Goal: Complete application form

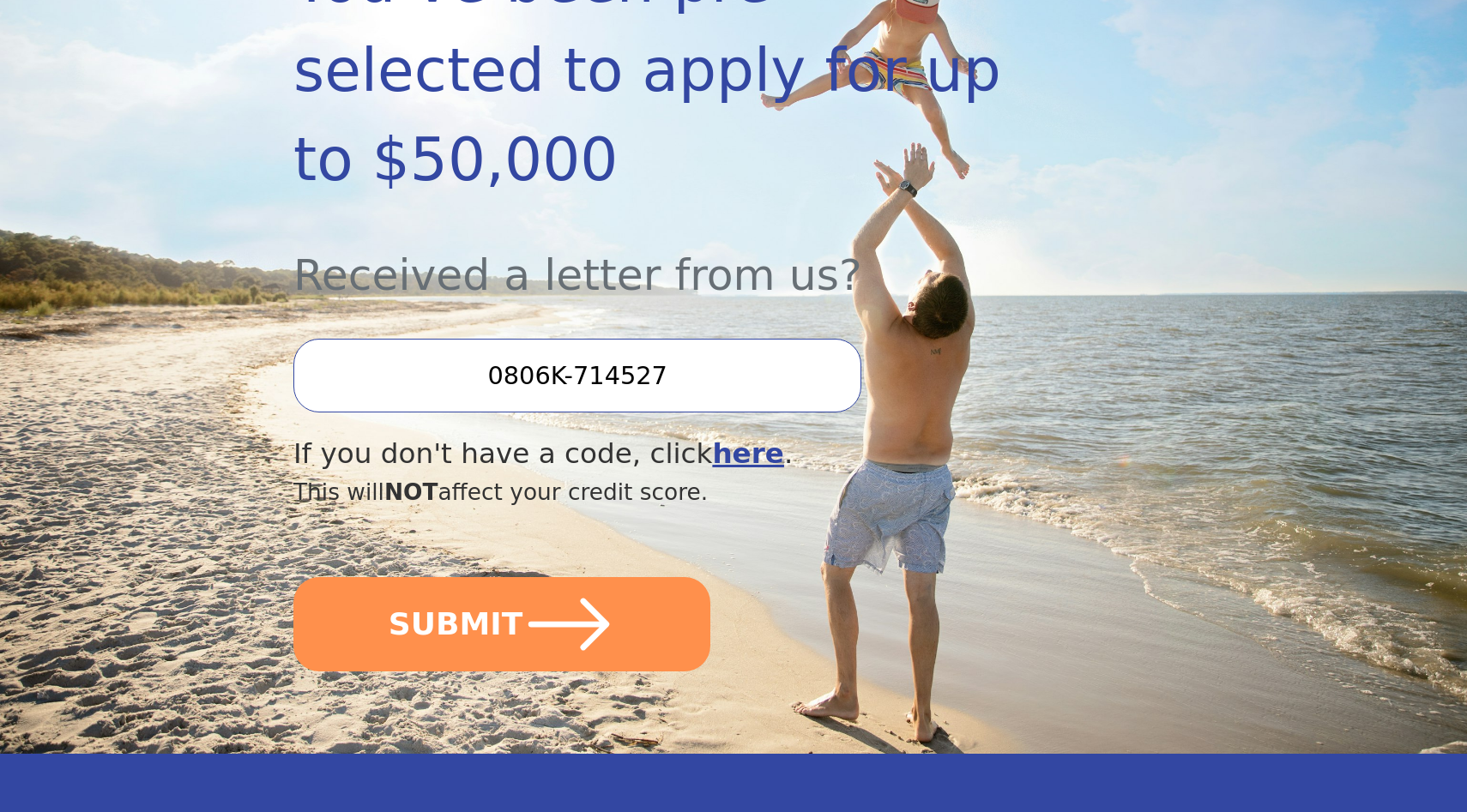
scroll to position [437, 0]
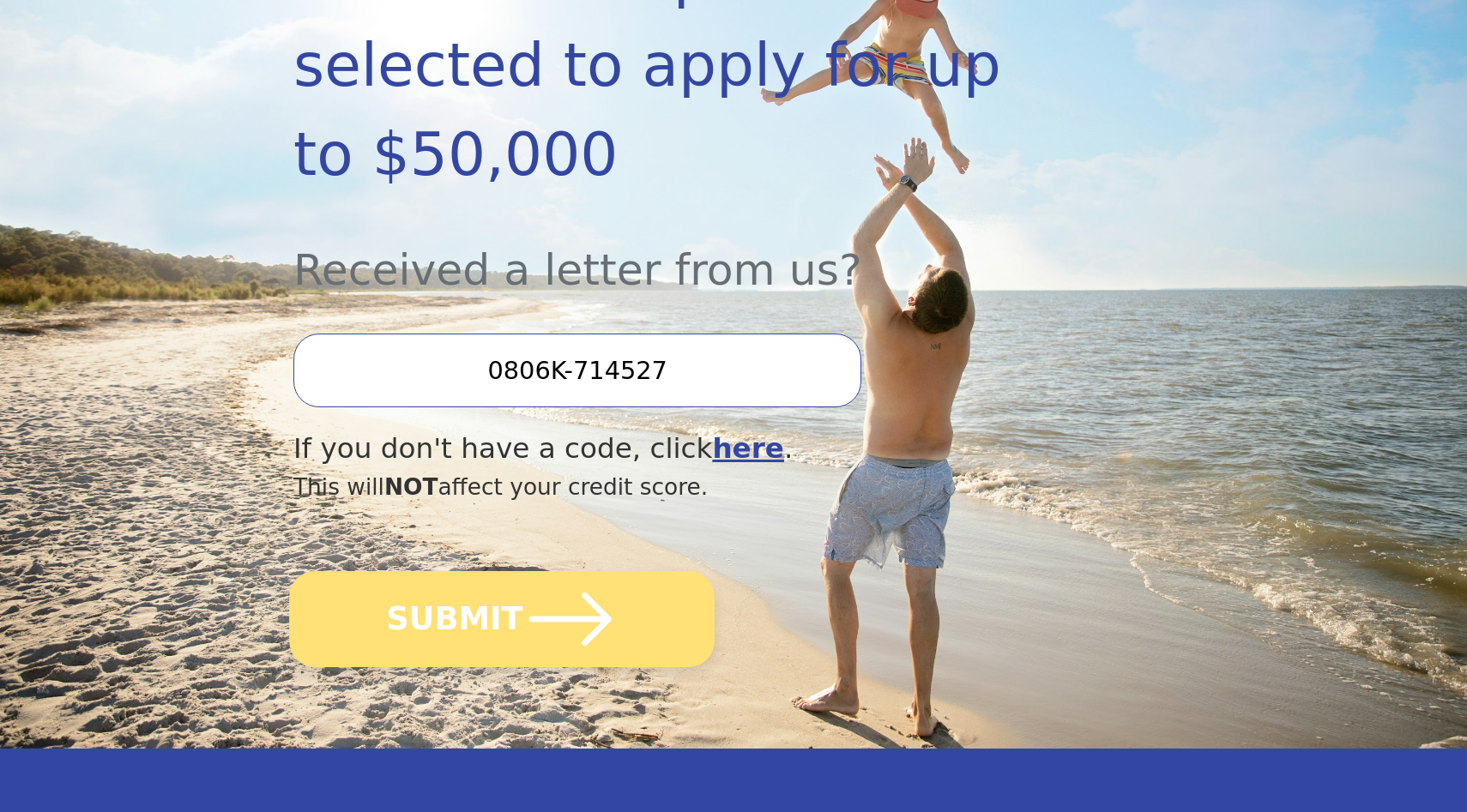
click at [633, 571] on button "SUBMIT" at bounding box center [502, 619] width 426 height 96
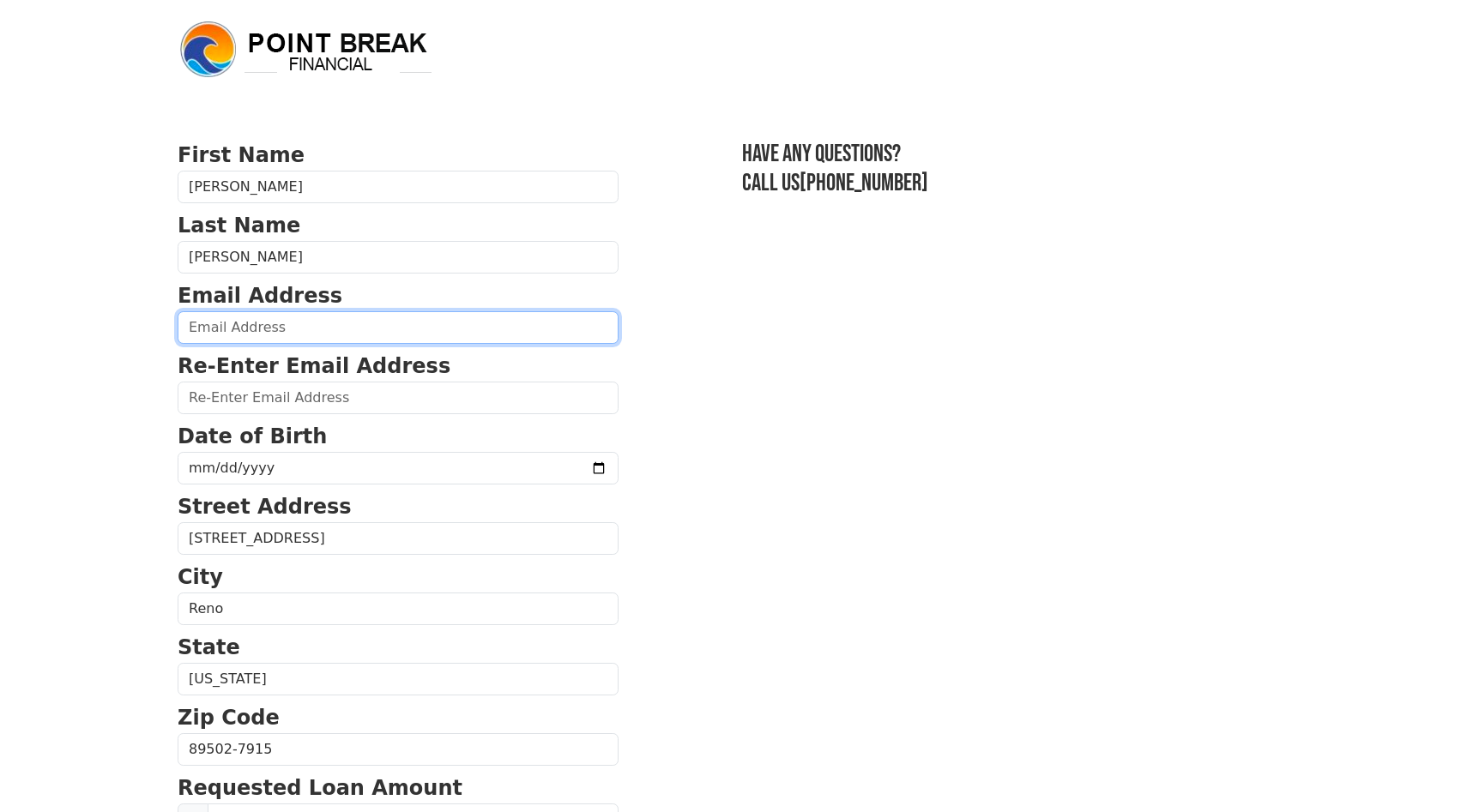
click at [243, 339] on input "email" at bounding box center [398, 328] width 441 height 33
type input "[PERSON_NAME][EMAIL_ADDRESS][DOMAIN_NAME]"
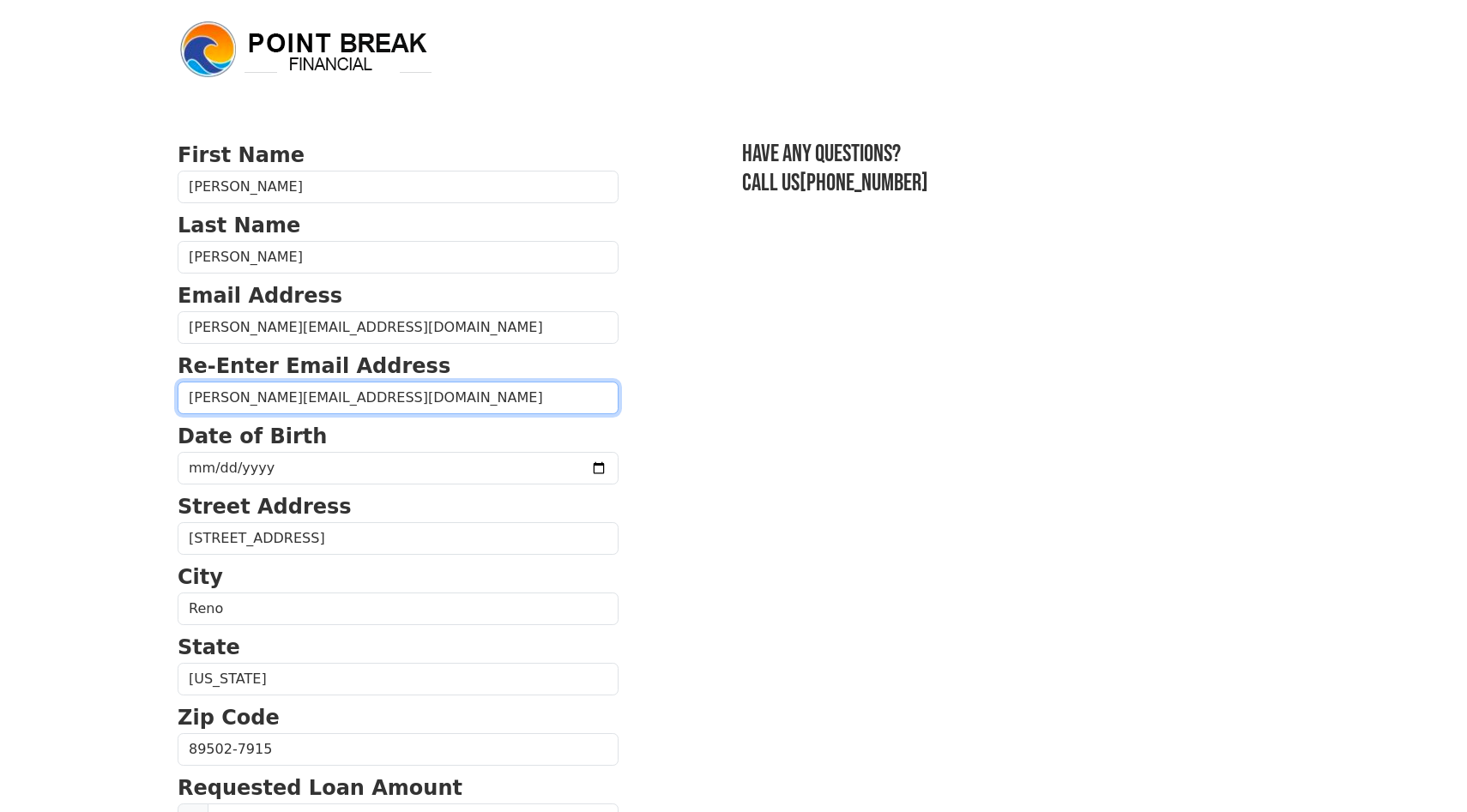
type input "[PERSON_NAME][EMAIL_ADDRESS][DOMAIN_NAME]"
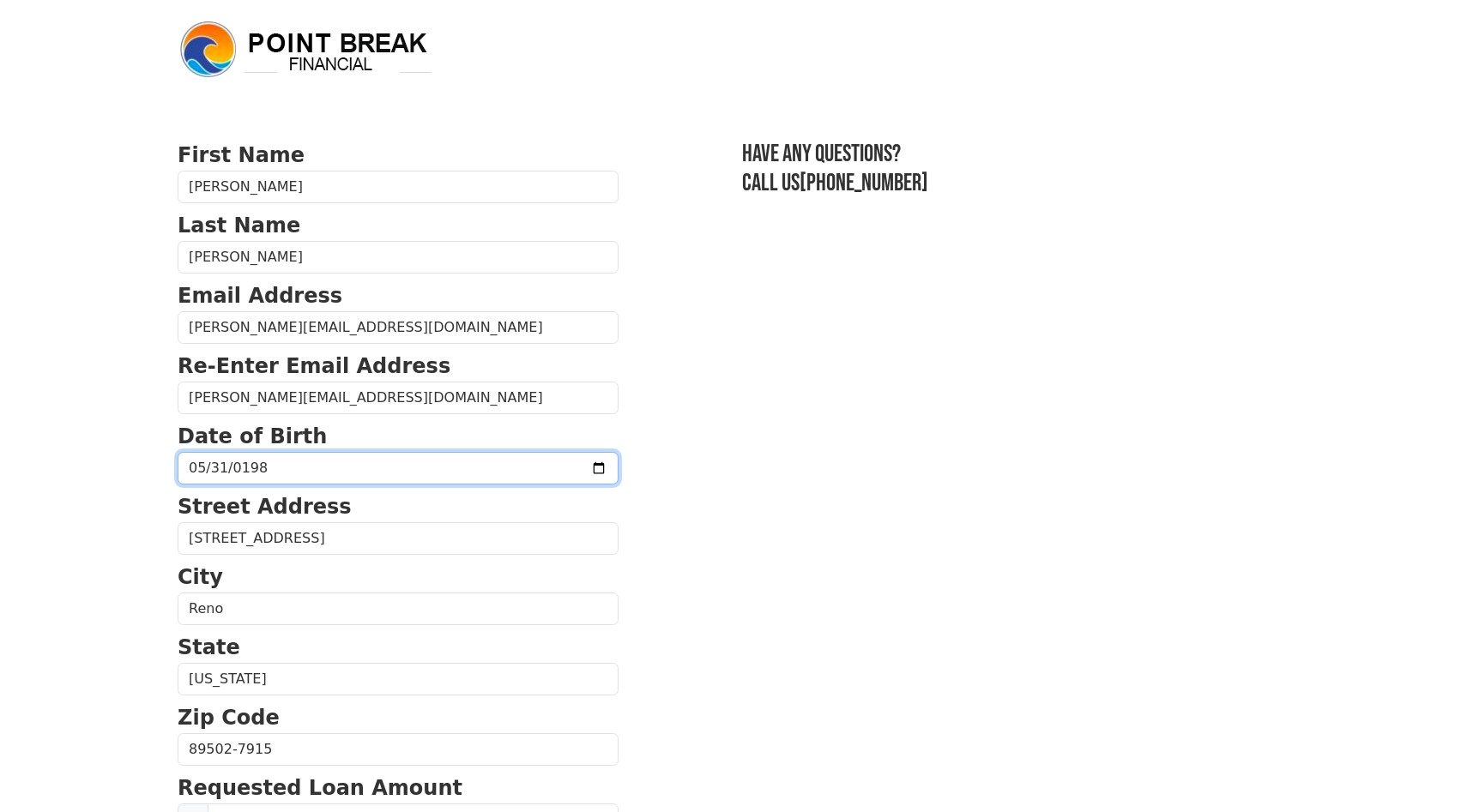
type input "[DATE]"
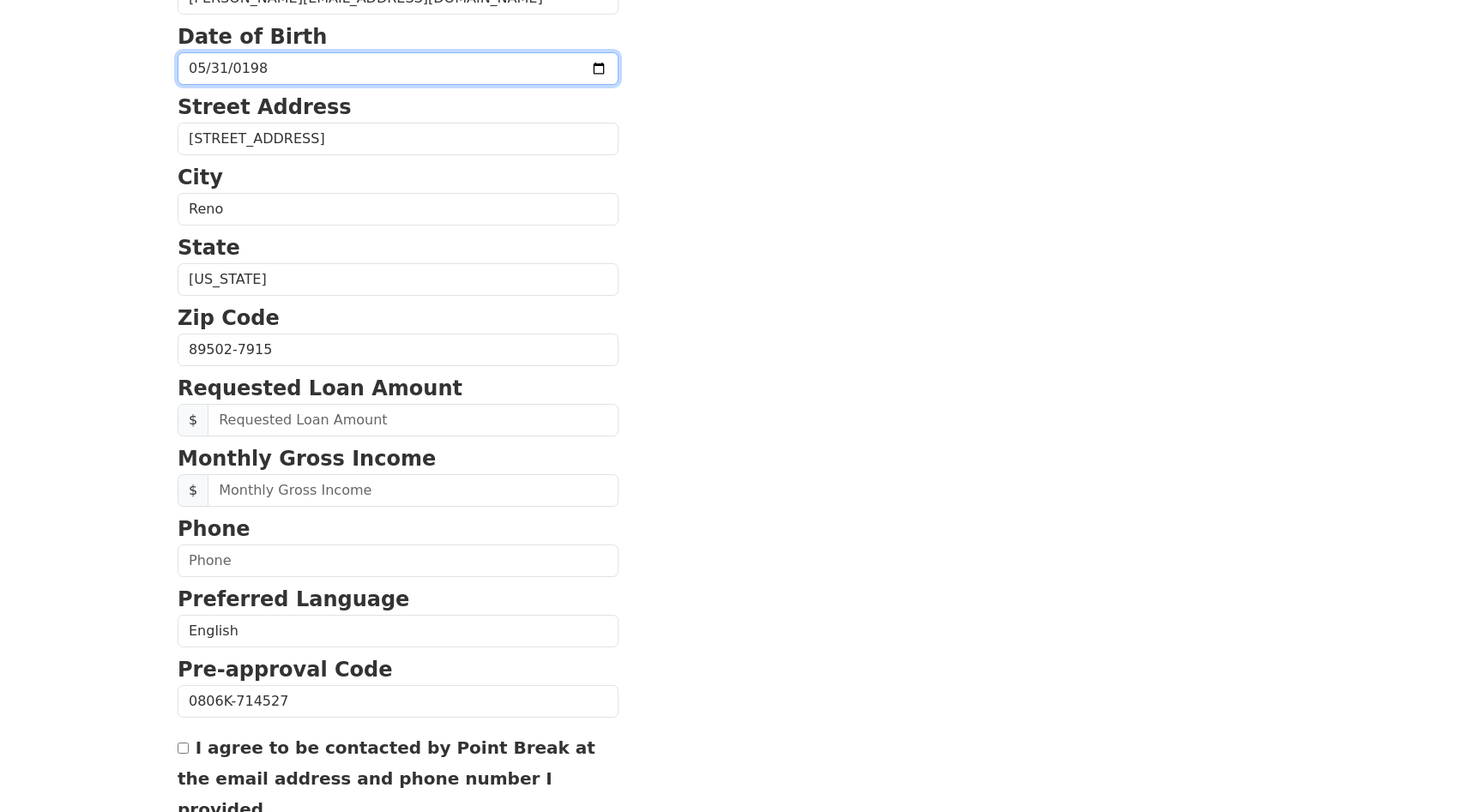
scroll to position [403, 0]
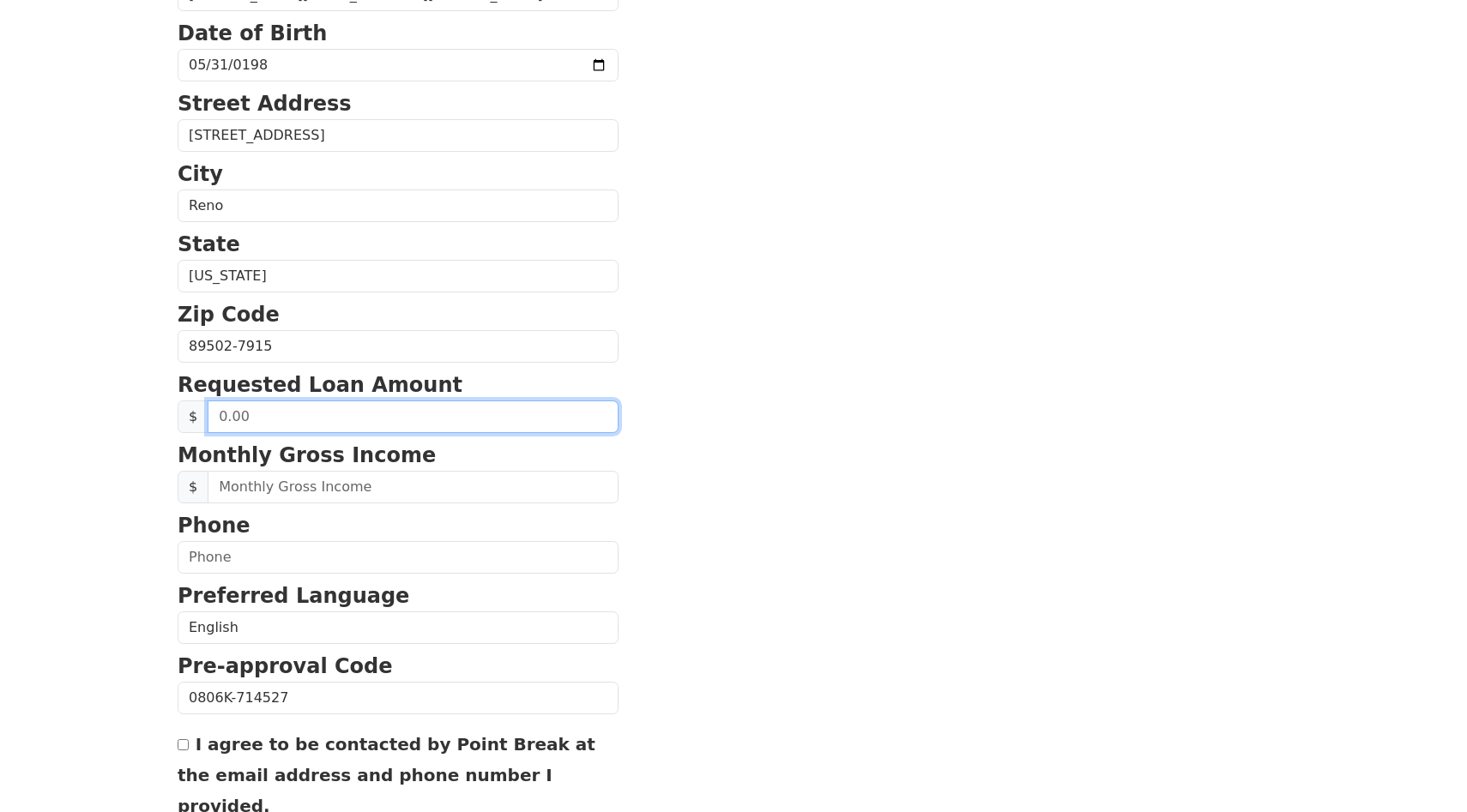
click at [299, 419] on input "text" at bounding box center [413, 416] width 411 height 33
type input "40,000.00"
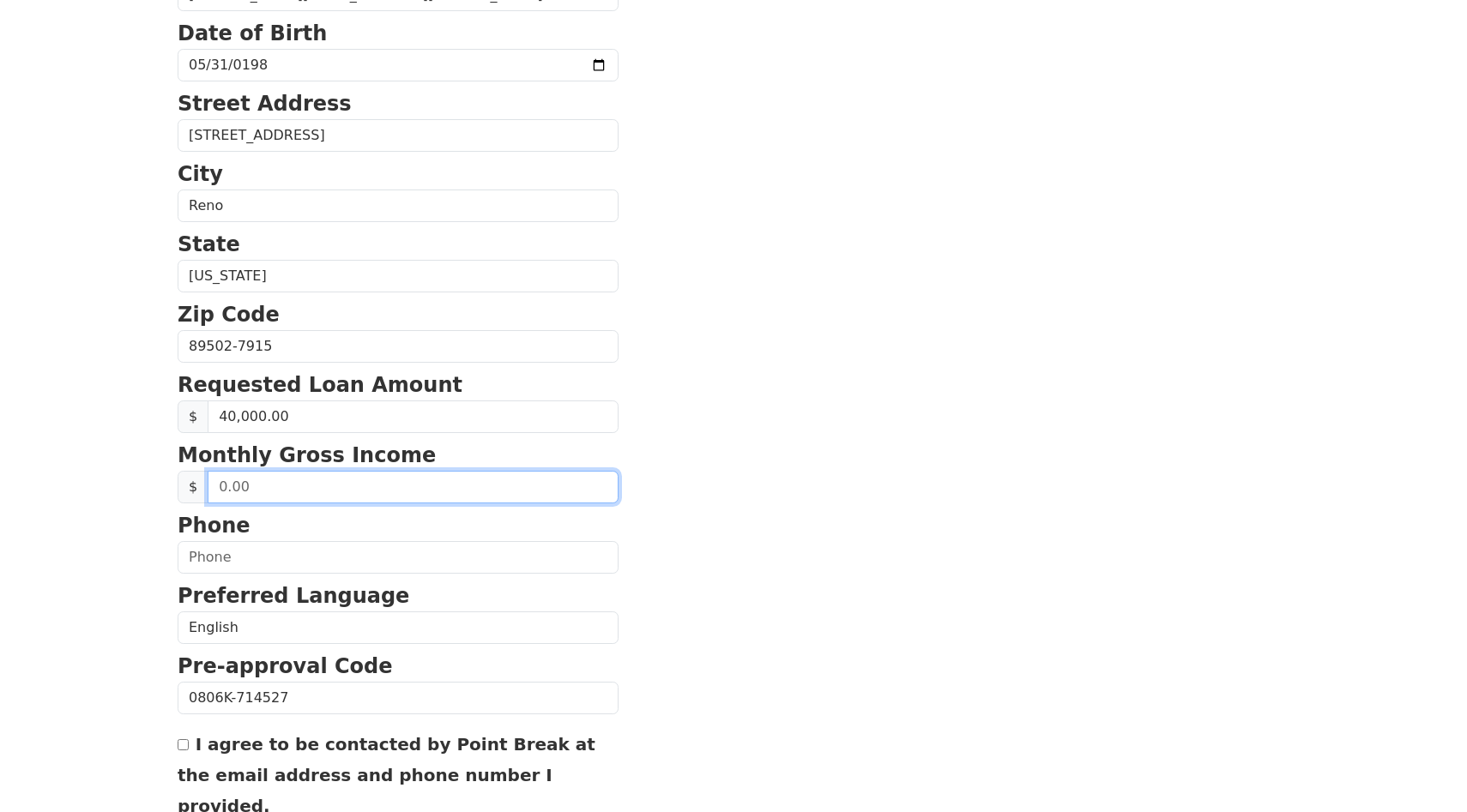
click at [361, 489] on input "text" at bounding box center [413, 487] width 411 height 33
paste input "3,508.39"
type input "3,508.39"
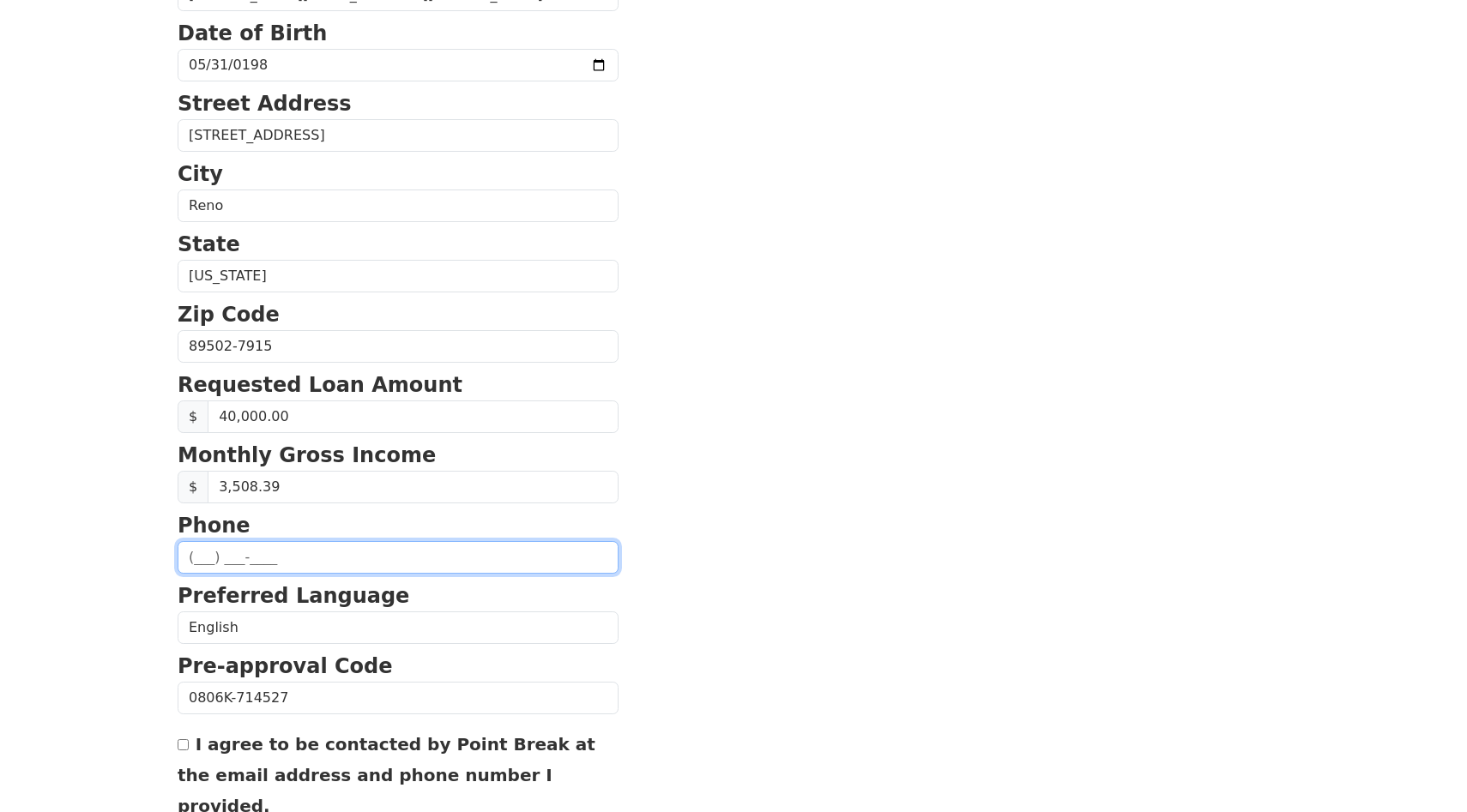
click at [300, 559] on input "text" at bounding box center [398, 558] width 441 height 33
type input "[PHONE_NUMBER]"
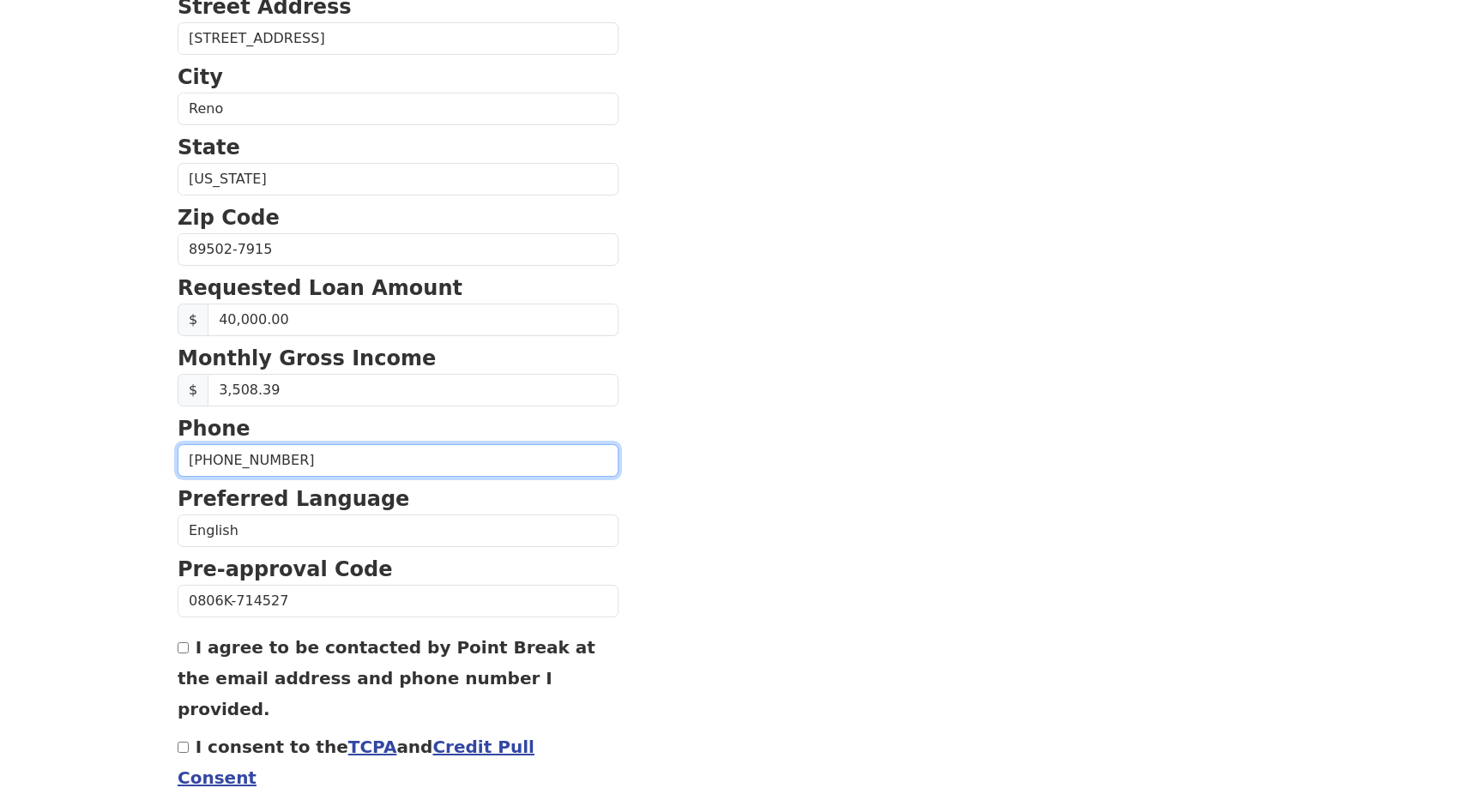
scroll to position [552, 0]
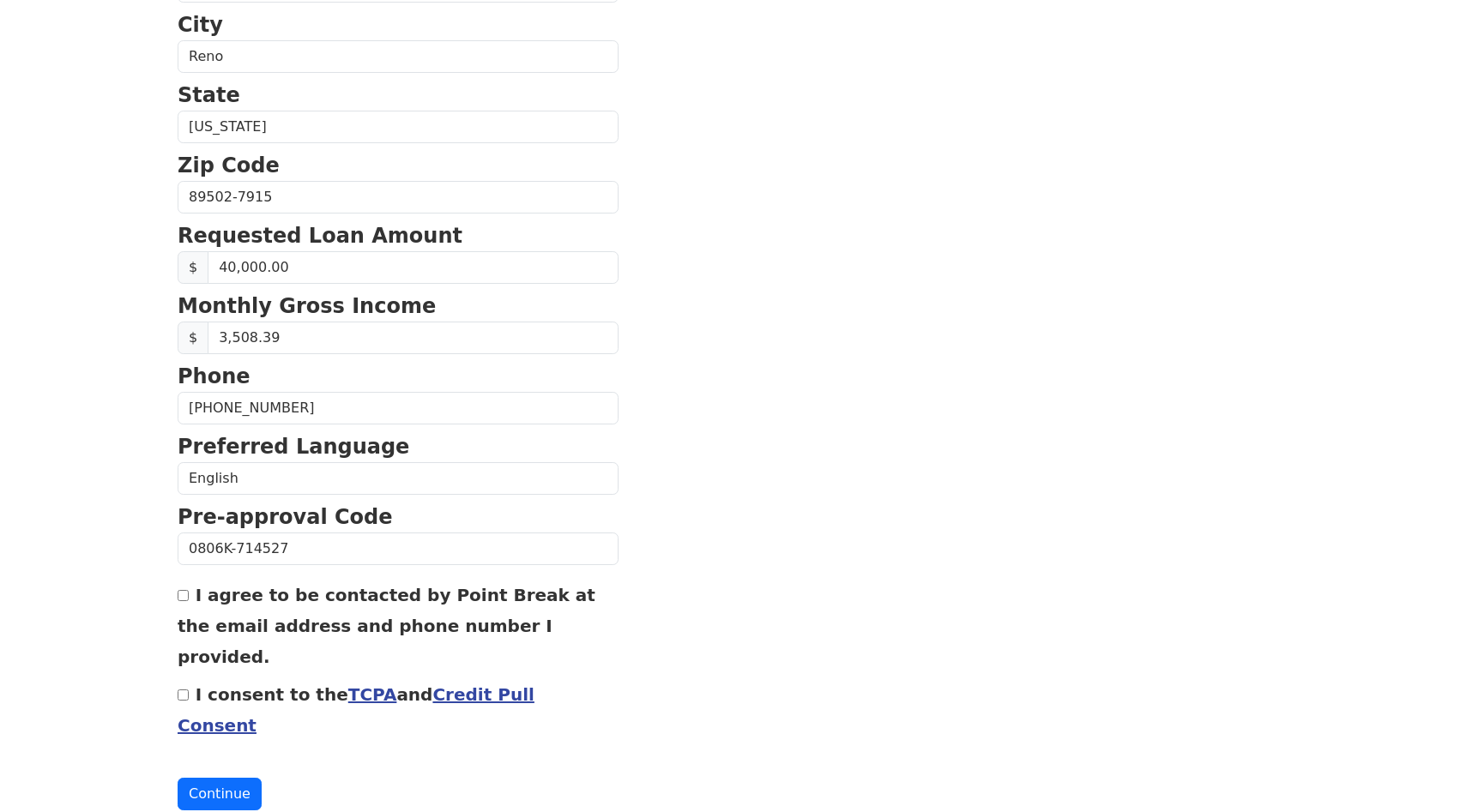
click at [179, 595] on input "I agree to be contacted by Point Break at the email address and phone number I …" at bounding box center [183, 596] width 11 height 11
checkbox input "true"
click at [177, 690] on input "I consent to the TCPA and Credit Pull Consent" at bounding box center [183, 695] width 11 height 11
checkbox input "true"
click at [213, 778] on button "Continue" at bounding box center [219, 794] width 84 height 33
